Goal: Transaction & Acquisition: Purchase product/service

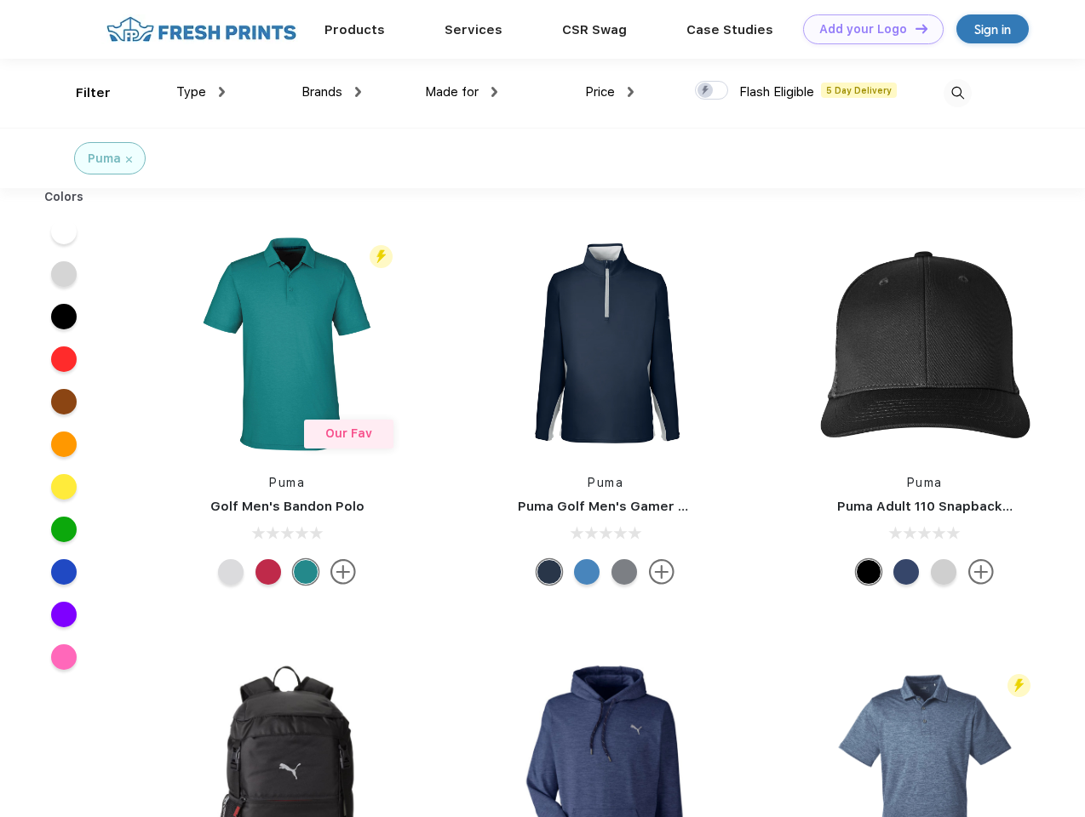
click at [867, 29] on link "Add your Logo Design Tool" at bounding box center [873, 29] width 140 height 30
click at [0, 0] on div "Design Tool" at bounding box center [0, 0] width 0 height 0
click at [914, 28] on link "Add your Logo Design Tool" at bounding box center [873, 29] width 140 height 30
click at [82, 93] on div "Filter" at bounding box center [93, 93] width 35 height 20
click at [201, 92] on span "Type" at bounding box center [191, 91] width 30 height 15
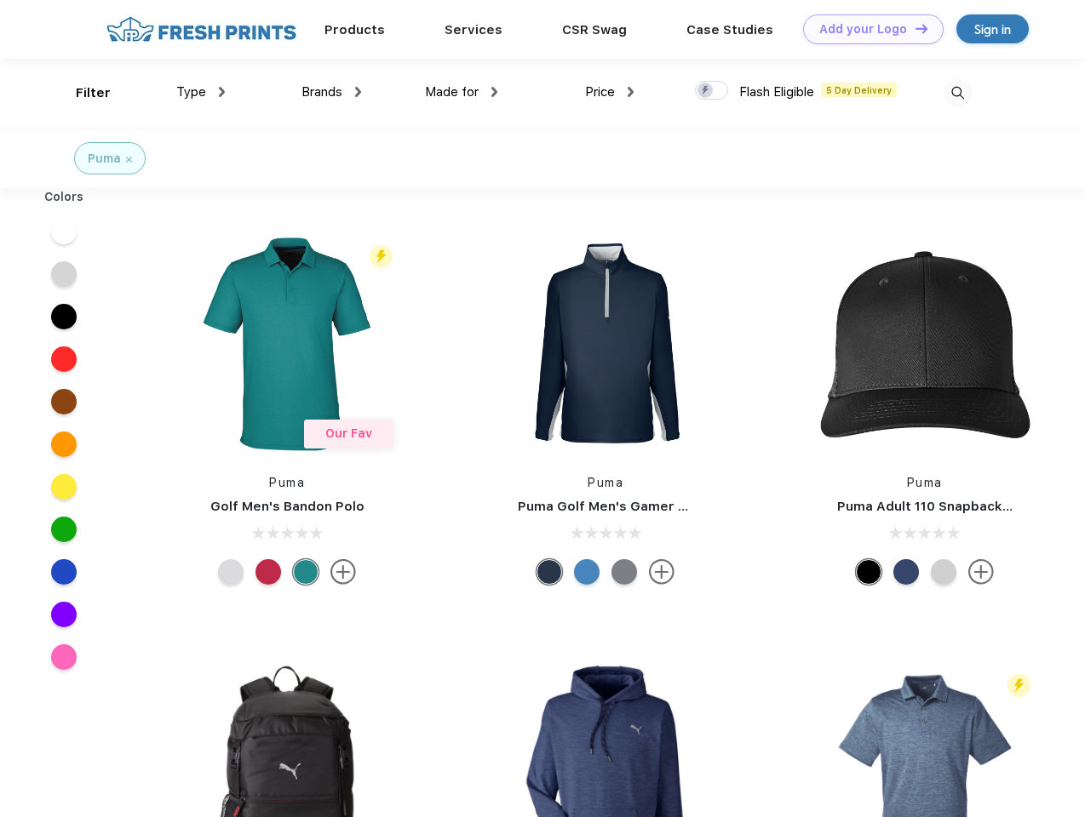
click at [331, 92] on span "Brands" at bounding box center [321, 91] width 41 height 15
click at [462, 92] on span "Made for" at bounding box center [452, 91] width 54 height 15
click at [610, 92] on span "Price" at bounding box center [600, 91] width 30 height 15
click at [712, 91] on div at bounding box center [711, 90] width 33 height 19
click at [706, 91] on input "checkbox" at bounding box center [700, 85] width 11 height 11
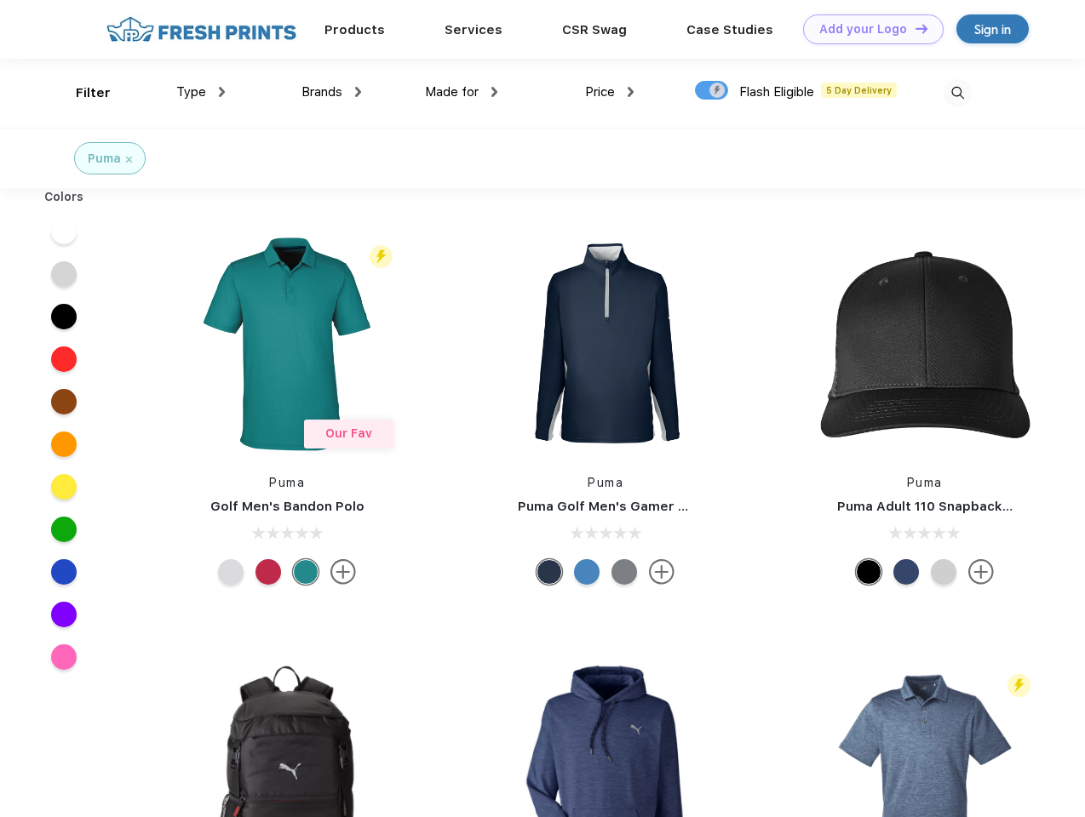
click at [957, 93] on img at bounding box center [957, 93] width 28 height 28
